Goal: Information Seeking & Learning: Learn about a topic

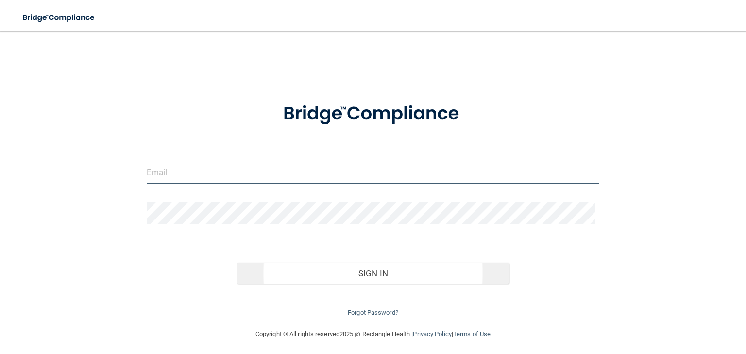
type input "[EMAIL_ADDRESS][DOMAIN_NAME]"
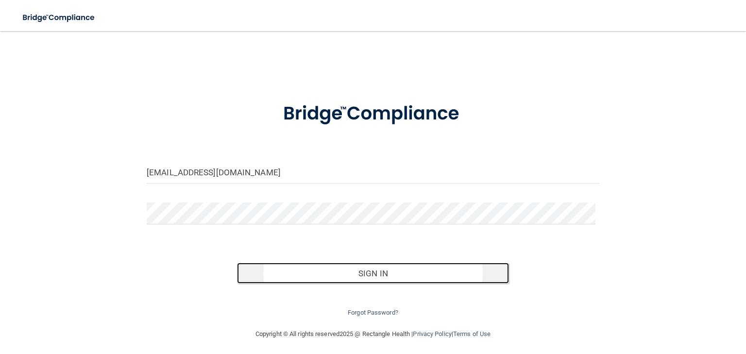
click at [346, 272] on button "Sign In" at bounding box center [373, 273] width 272 height 21
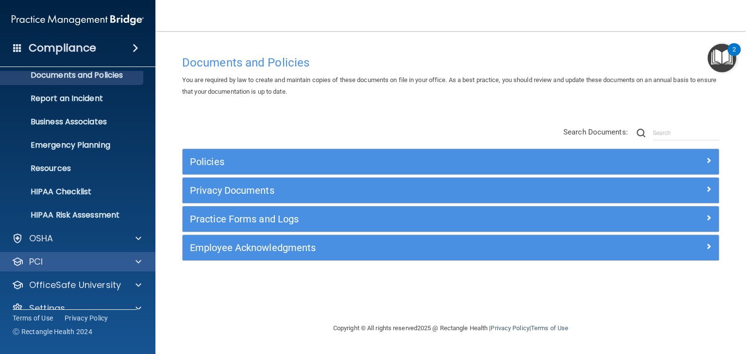
scroll to position [49, 0]
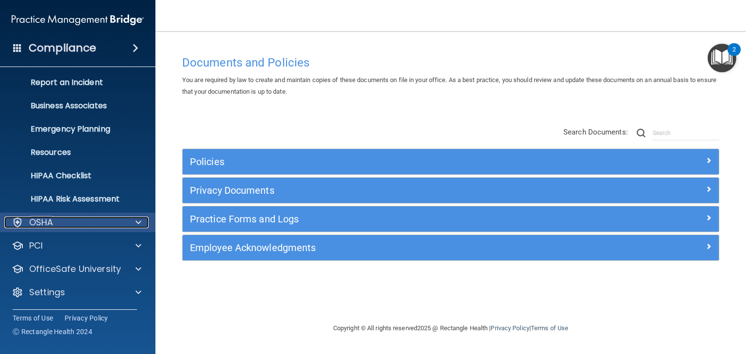
click at [87, 225] on div "OSHA" at bounding box center [64, 223] width 120 height 12
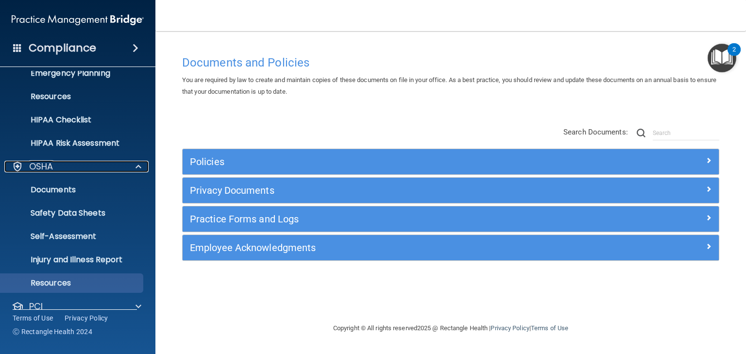
scroll to position [165, 0]
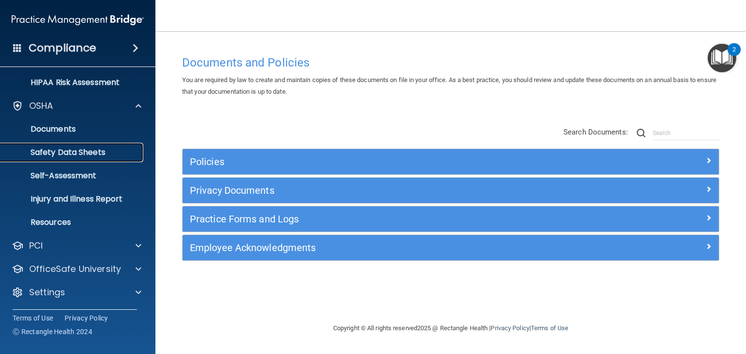
click at [72, 149] on p "Safety Data Sheets" at bounding box center [72, 153] width 133 height 10
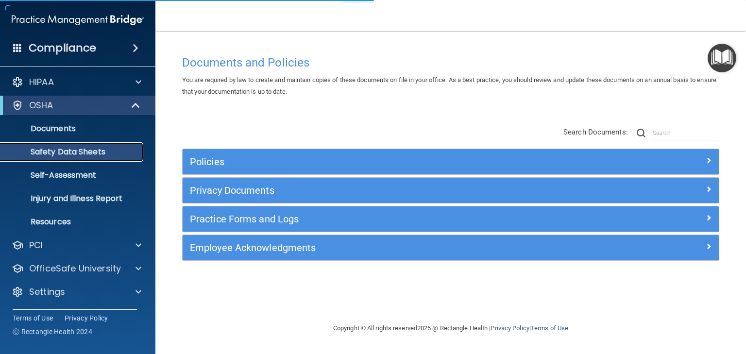
scroll to position [2, 0]
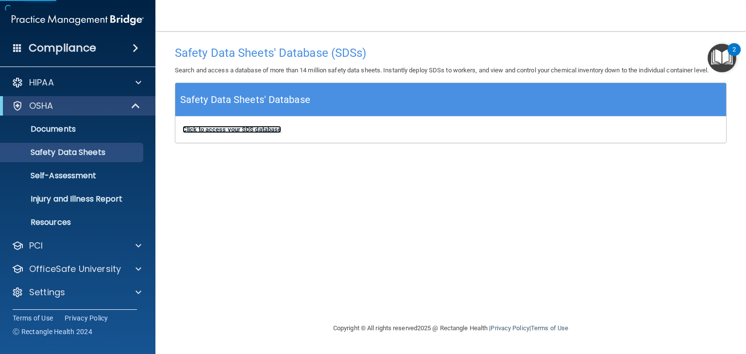
click at [253, 130] on b "Click to access your SDS database" at bounding box center [232, 129] width 99 height 7
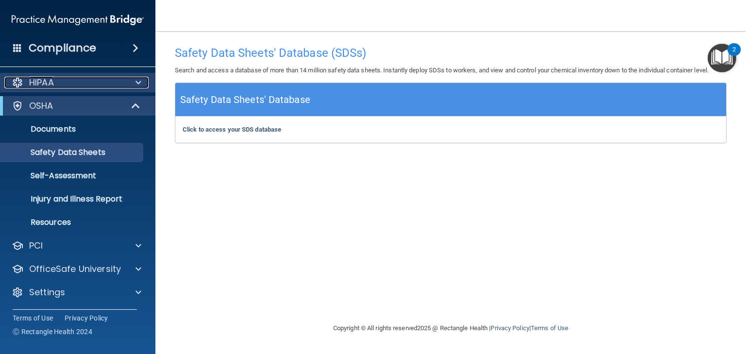
click at [56, 85] on div "HIPAA" at bounding box center [64, 83] width 120 height 12
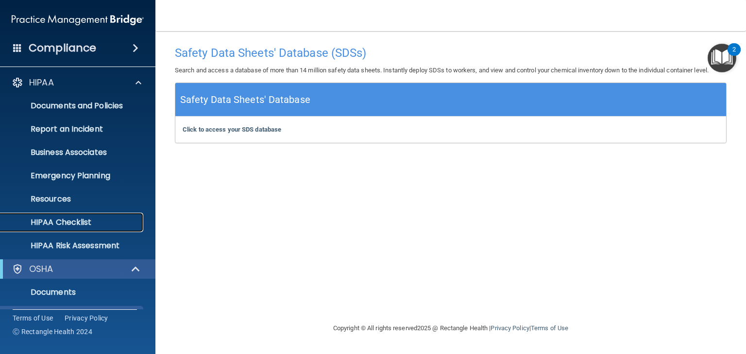
drag, startPoint x: 68, startPoint y: 222, endPoint x: 52, endPoint y: 216, distance: 16.3
click at [67, 222] on p "HIPAA Checklist" at bounding box center [72, 223] width 133 height 10
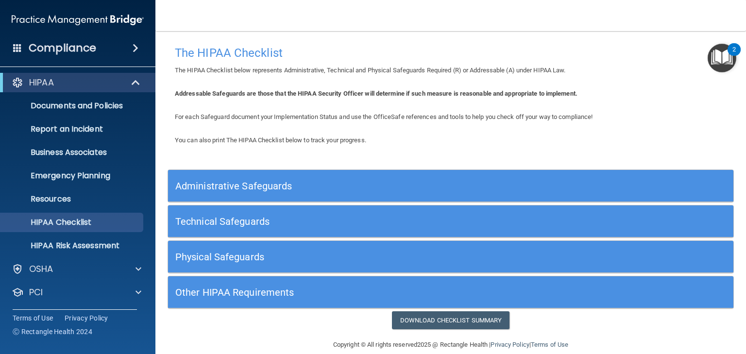
click at [255, 183] on h5 "Administrative Safeguards" at bounding box center [379, 186] width 409 height 11
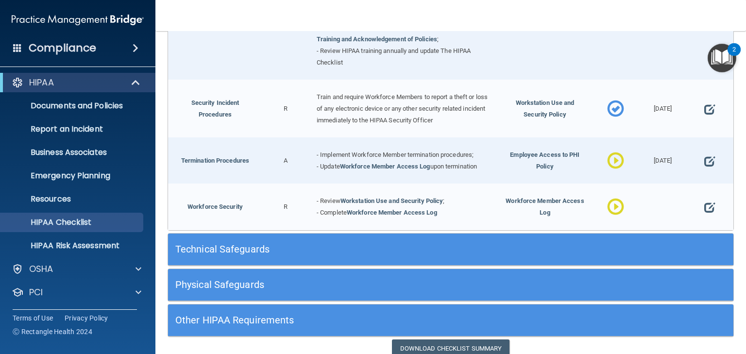
scroll to position [932, 0]
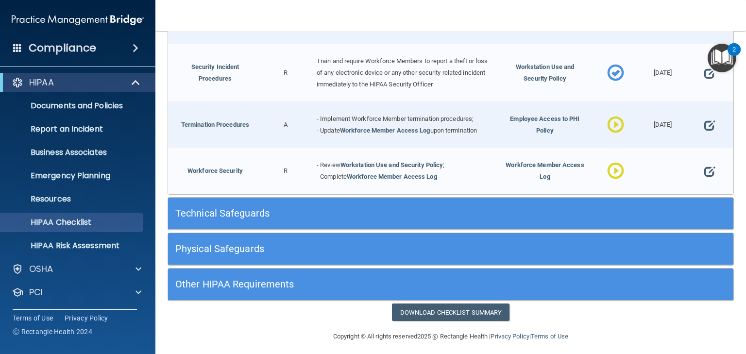
click at [219, 212] on h5 "Technical Safeguards" at bounding box center [379, 213] width 409 height 11
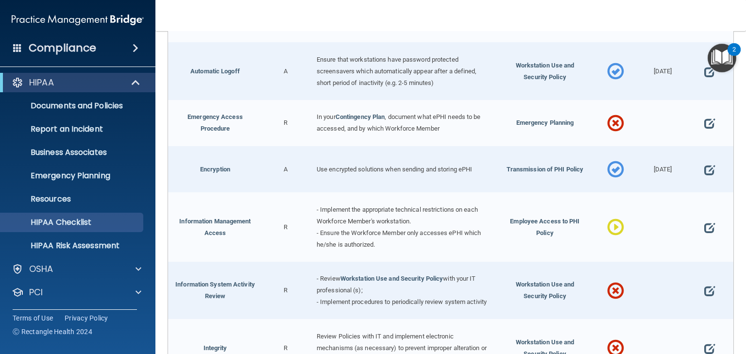
scroll to position [1126, 0]
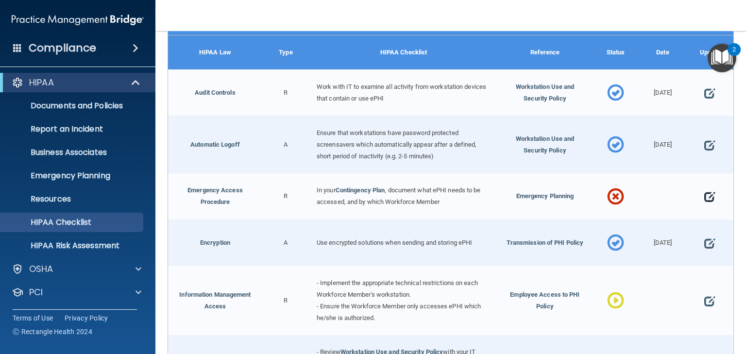
click at [704, 190] on span at bounding box center [709, 197] width 11 height 24
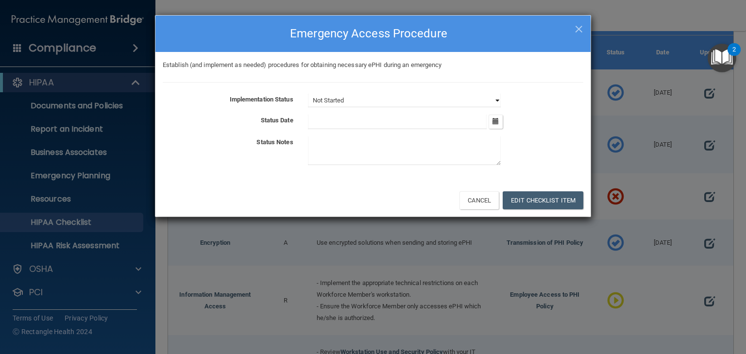
click at [395, 97] on select "Not Started In Progress Completed" at bounding box center [404, 101] width 193 height 14
click at [574, 29] on h4 "Emergency Access Procedure" at bounding box center [373, 33] width 421 height 21
click at [579, 31] on span "×" at bounding box center [579, 27] width 9 height 19
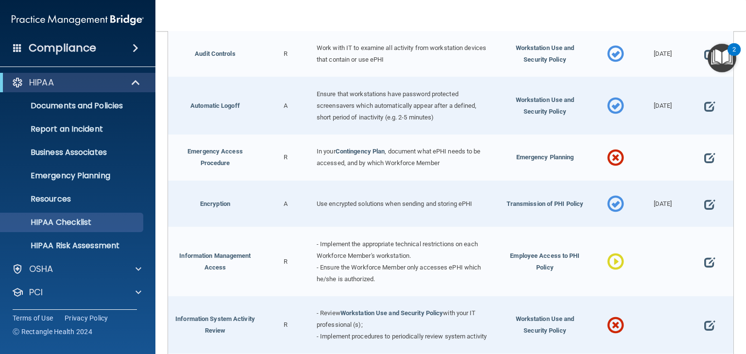
scroll to position [932, 0]
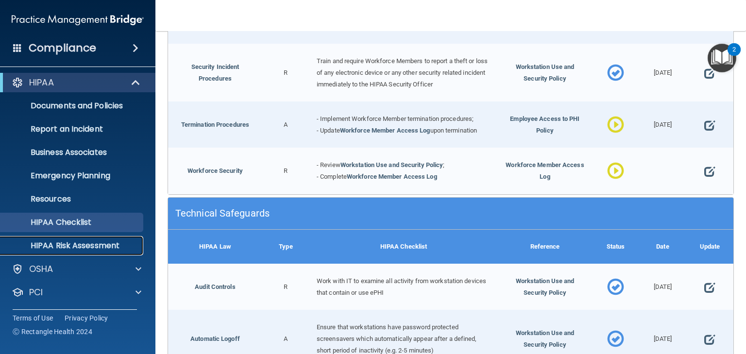
click at [53, 241] on p "HIPAA Risk Assessment" at bounding box center [72, 246] width 133 height 10
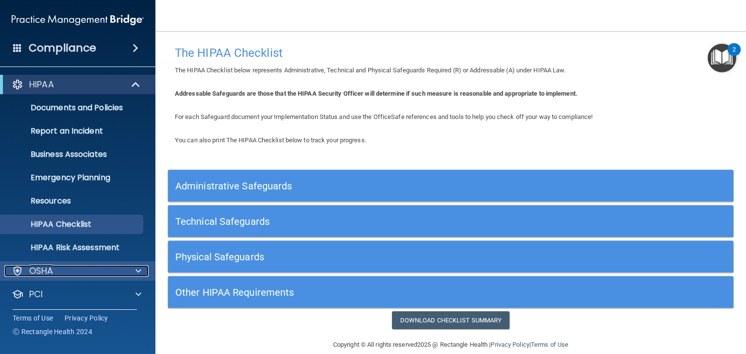
click at [58, 276] on div "OSHA" at bounding box center [64, 271] width 120 height 12
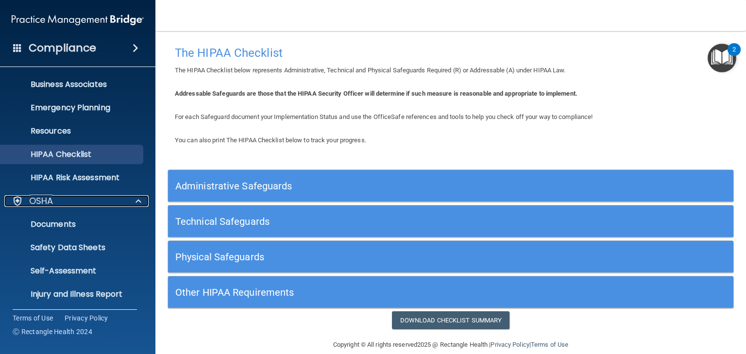
scroll to position [155, 0]
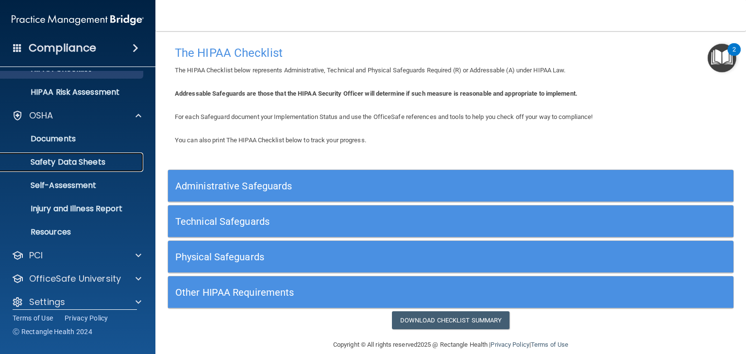
click at [52, 164] on p "Safety Data Sheets" at bounding box center [72, 162] width 133 height 10
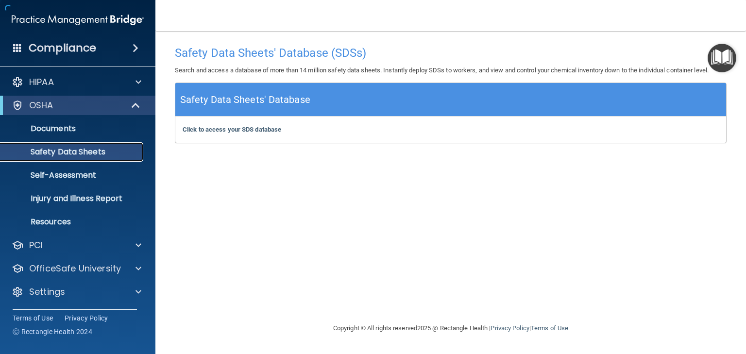
scroll to position [2, 0]
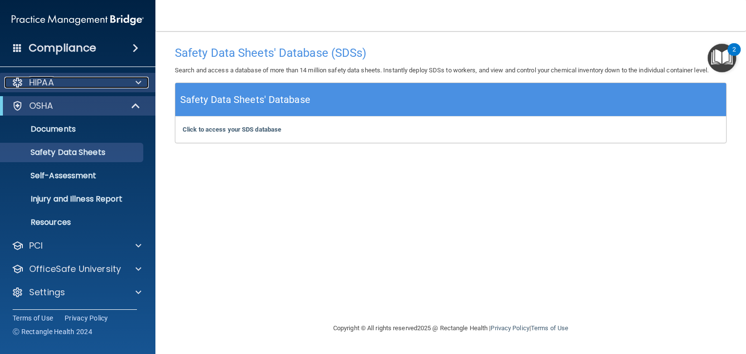
click at [51, 84] on p "HIPAA" at bounding box center [41, 83] width 25 height 12
